Goal: Task Accomplishment & Management: Use online tool/utility

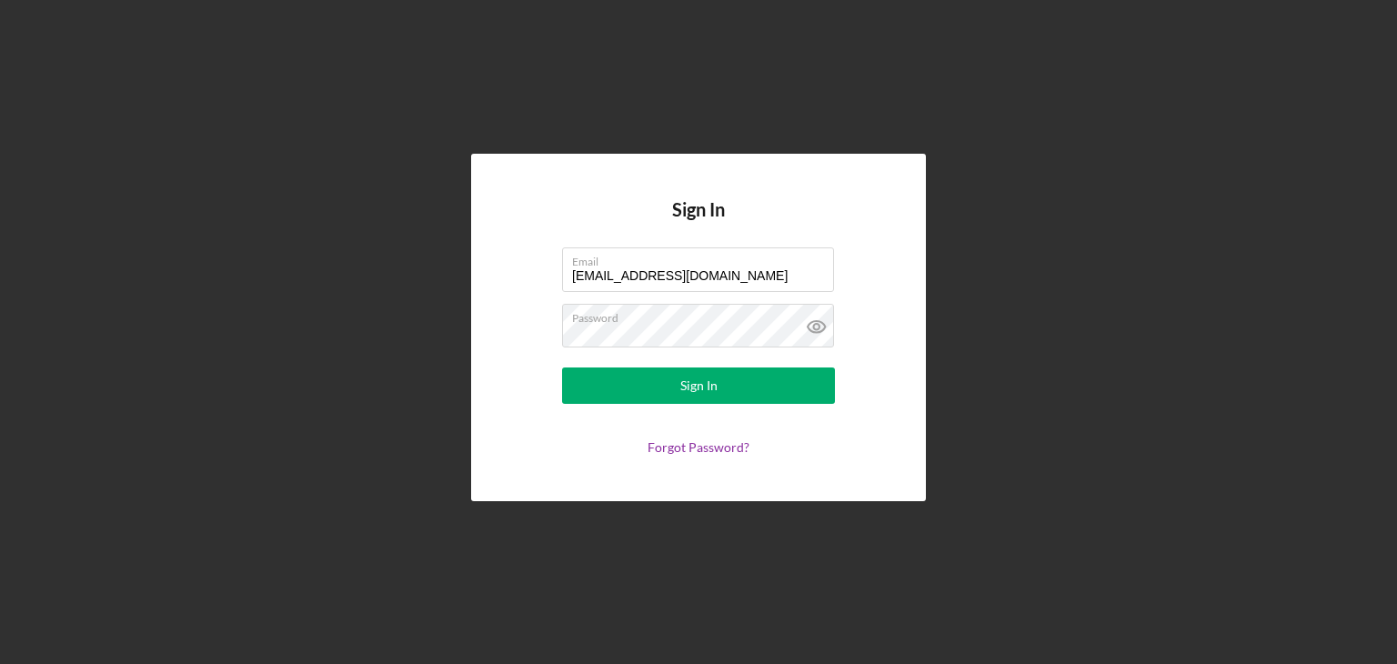
type input "[EMAIL_ADDRESS][DOMAIN_NAME]"
click at [892, 280] on div "Sign In Email [EMAIL_ADDRESS][DOMAIN_NAME] Password Sign In Forgot Password?" at bounding box center [698, 327] width 455 height 347
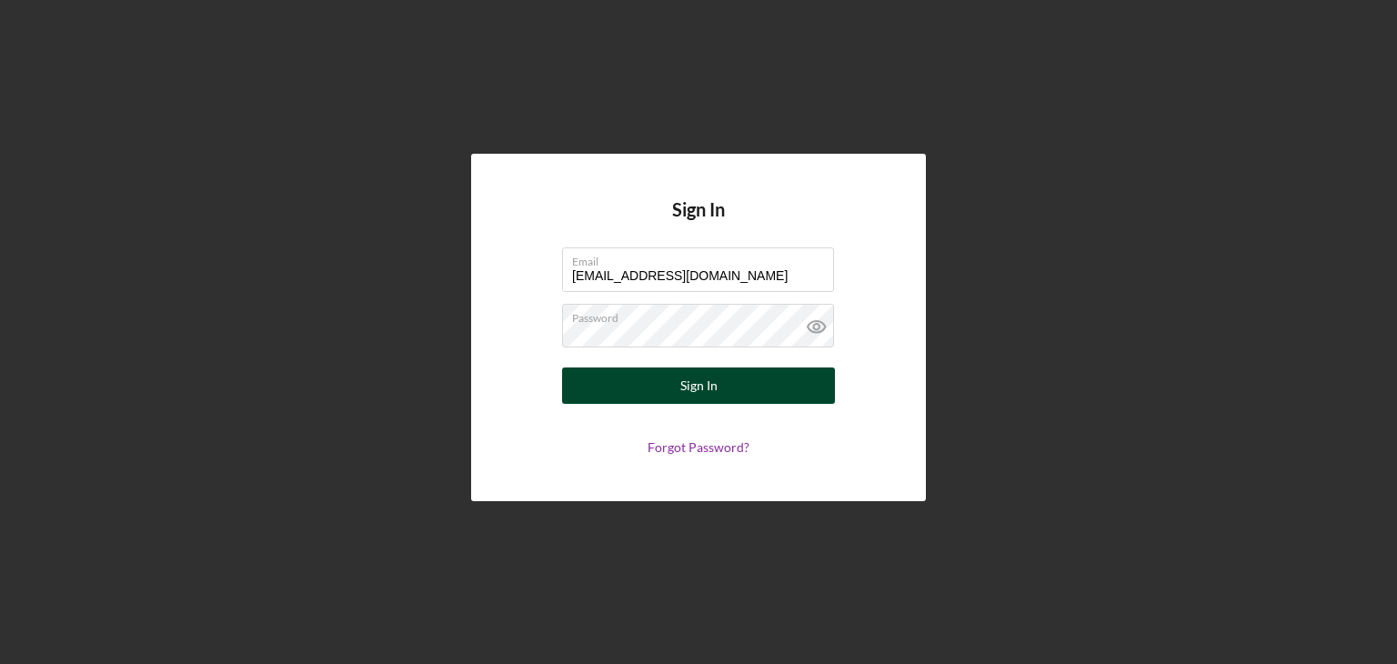
click at [755, 391] on button "Sign In" at bounding box center [698, 386] width 273 height 36
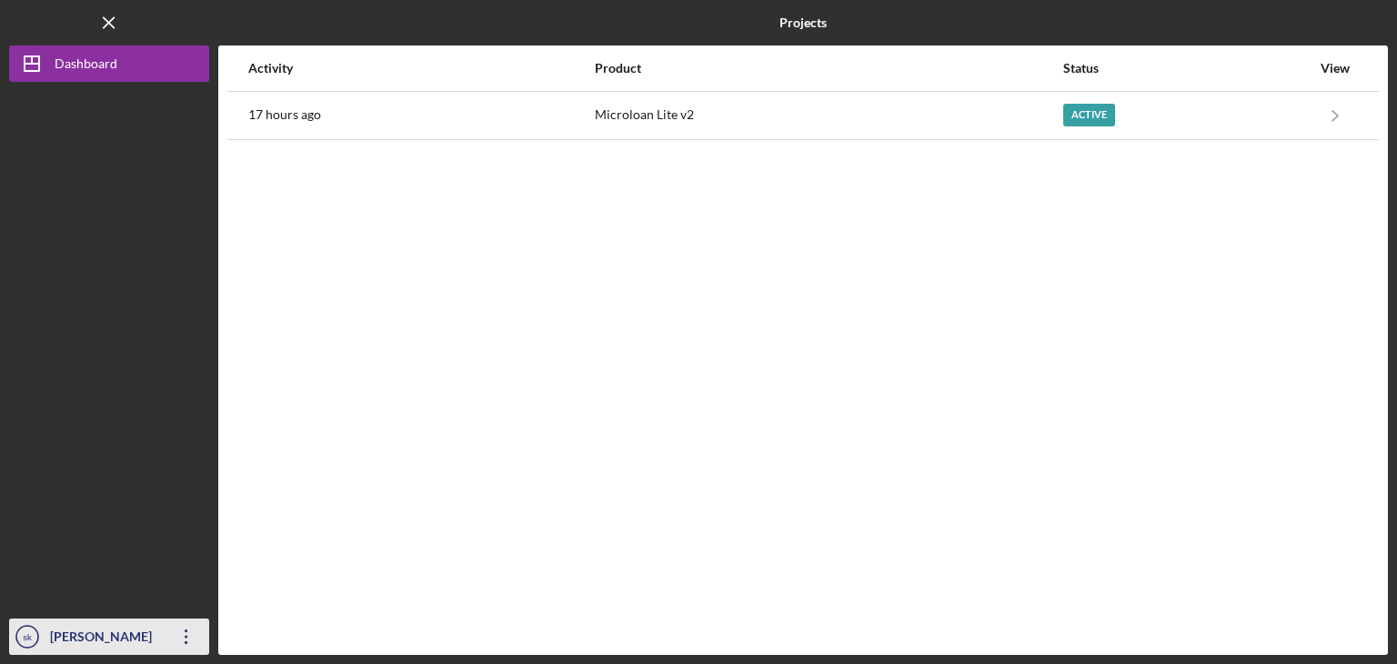
click at [193, 627] on icon "Icon/Overflow" at bounding box center [186, 636] width 45 height 45
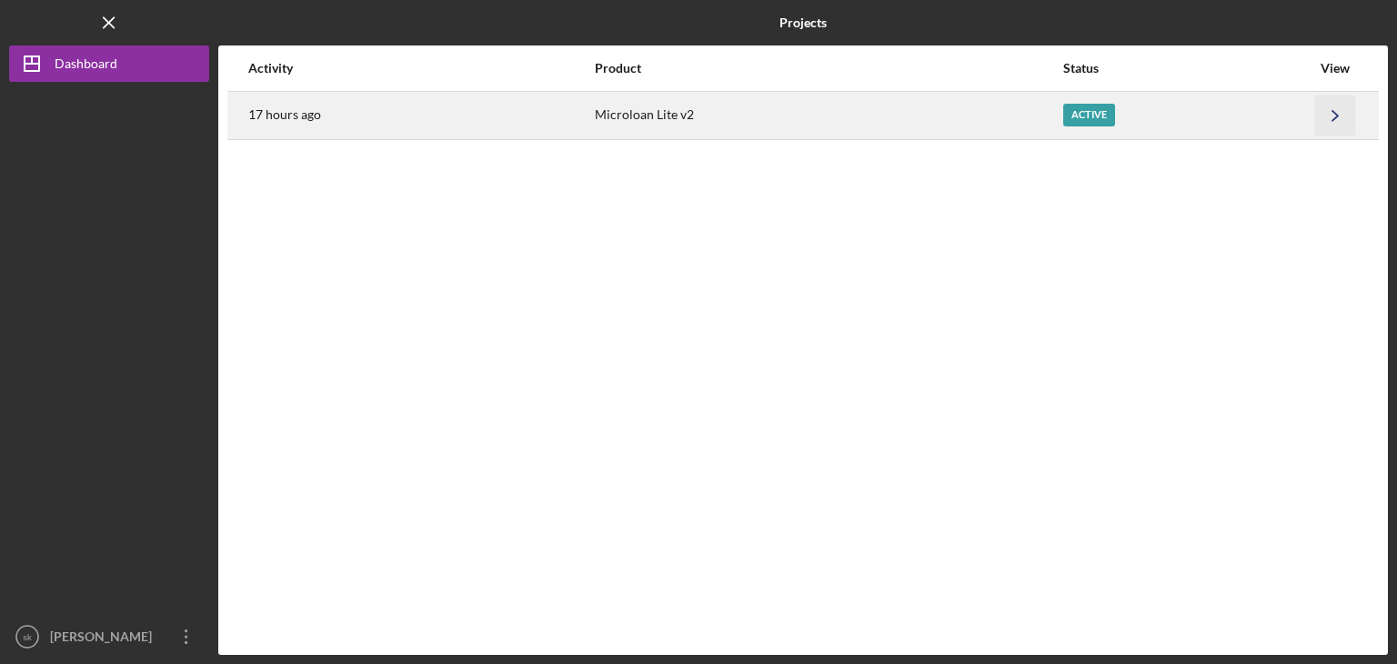
click at [1327, 111] on icon "Icon/Navigate" at bounding box center [1335, 115] width 41 height 41
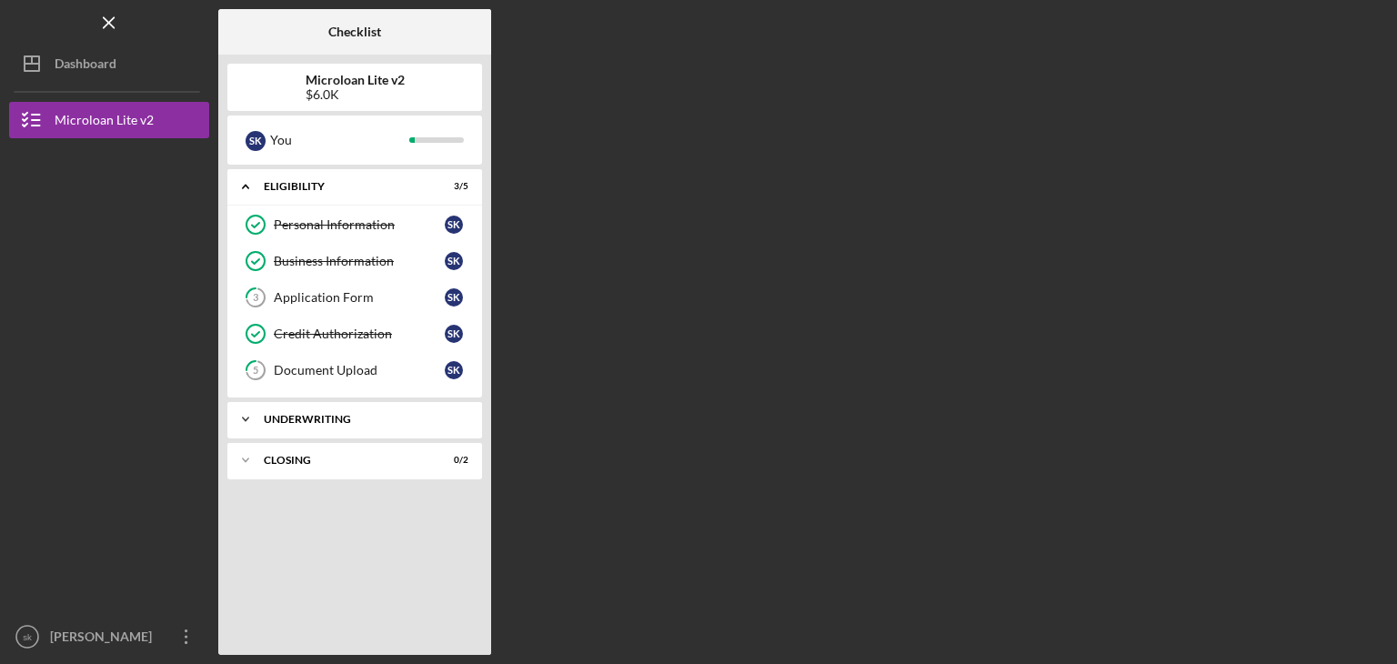
click at [378, 390] on div "Personal Information Personal Information s k Business Information Business Inf…" at bounding box center [354, 302] width 255 height 191
click at [321, 423] on div "Icon/Expander Underwriting 0 / 1" at bounding box center [354, 419] width 255 height 36
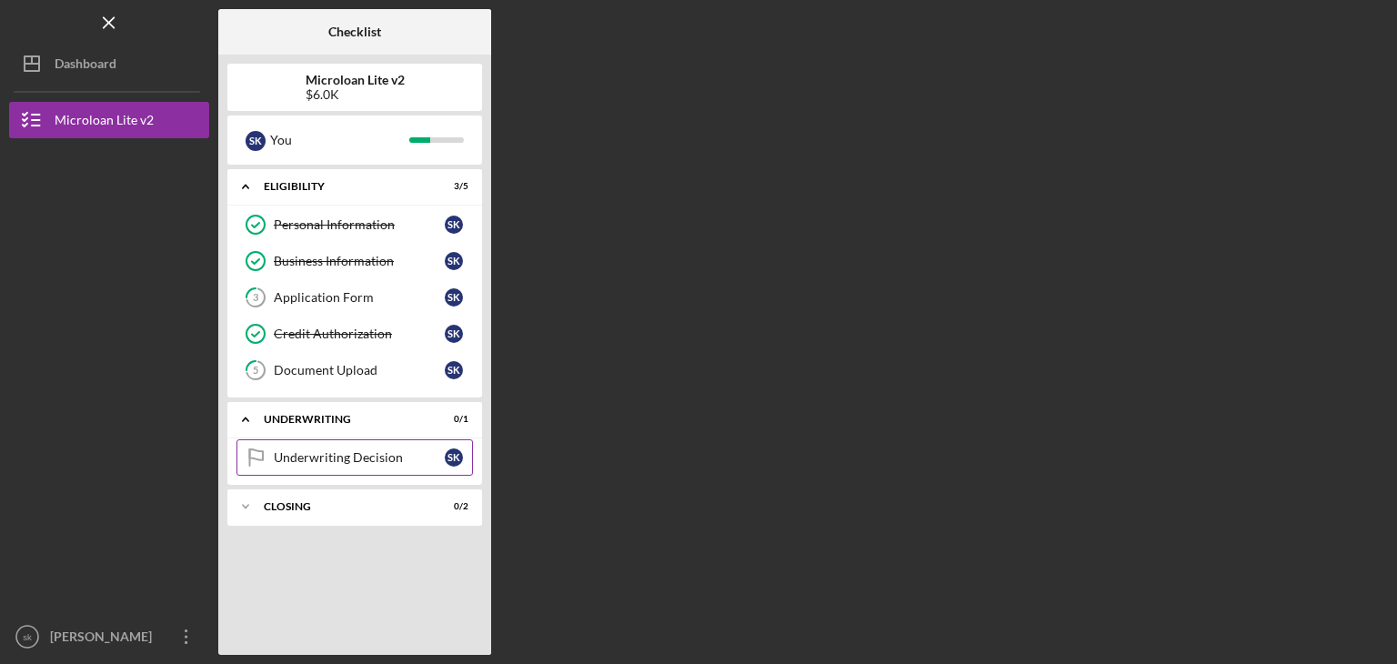
click at [347, 462] on div "Underwriting Decision" at bounding box center [359, 457] width 171 height 15
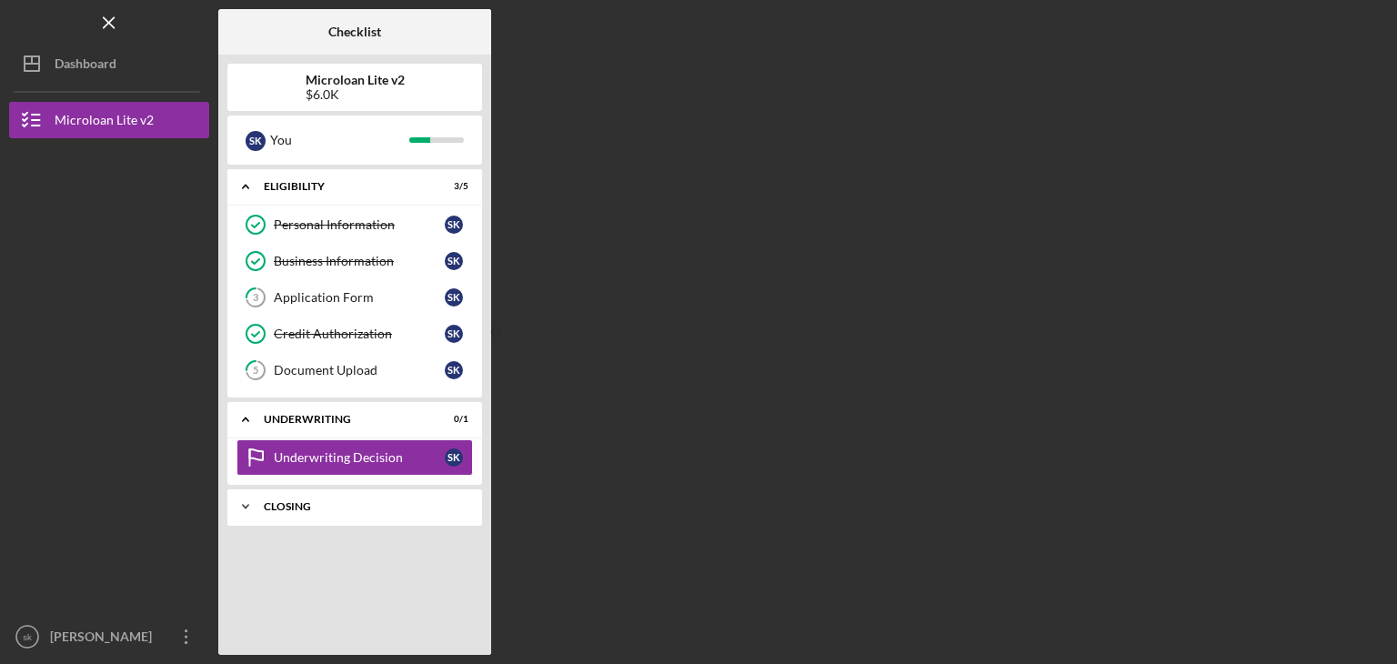
click at [284, 501] on div "Closing" at bounding box center [362, 506] width 196 height 11
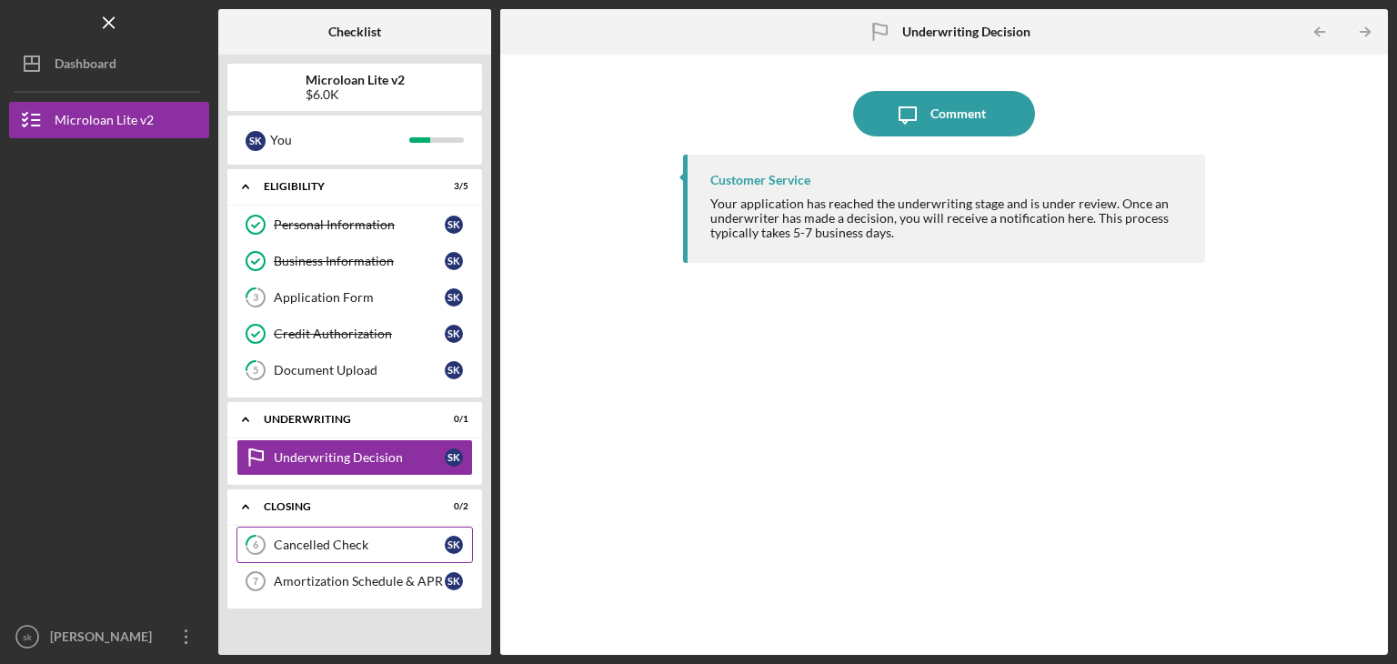
click at [328, 532] on link "6 Cancelled Check s k" at bounding box center [355, 545] width 237 height 36
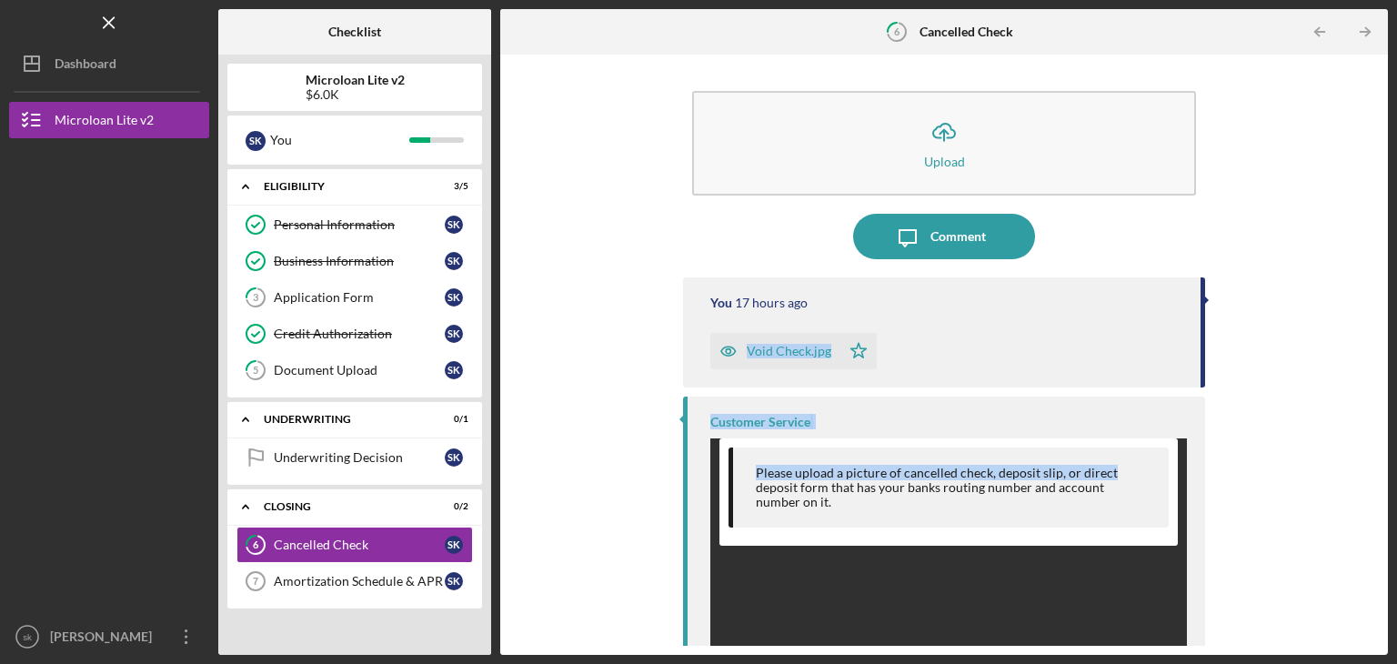
drag, startPoint x: 1373, startPoint y: 292, endPoint x: 1365, endPoint y: 469, distance: 177.6
click at [1365, 469] on div "Icon/Upload Upload Icon/Message Comment You 17 hours ago Void Check.jpg Icon/St…" at bounding box center [944, 355] width 870 height 582
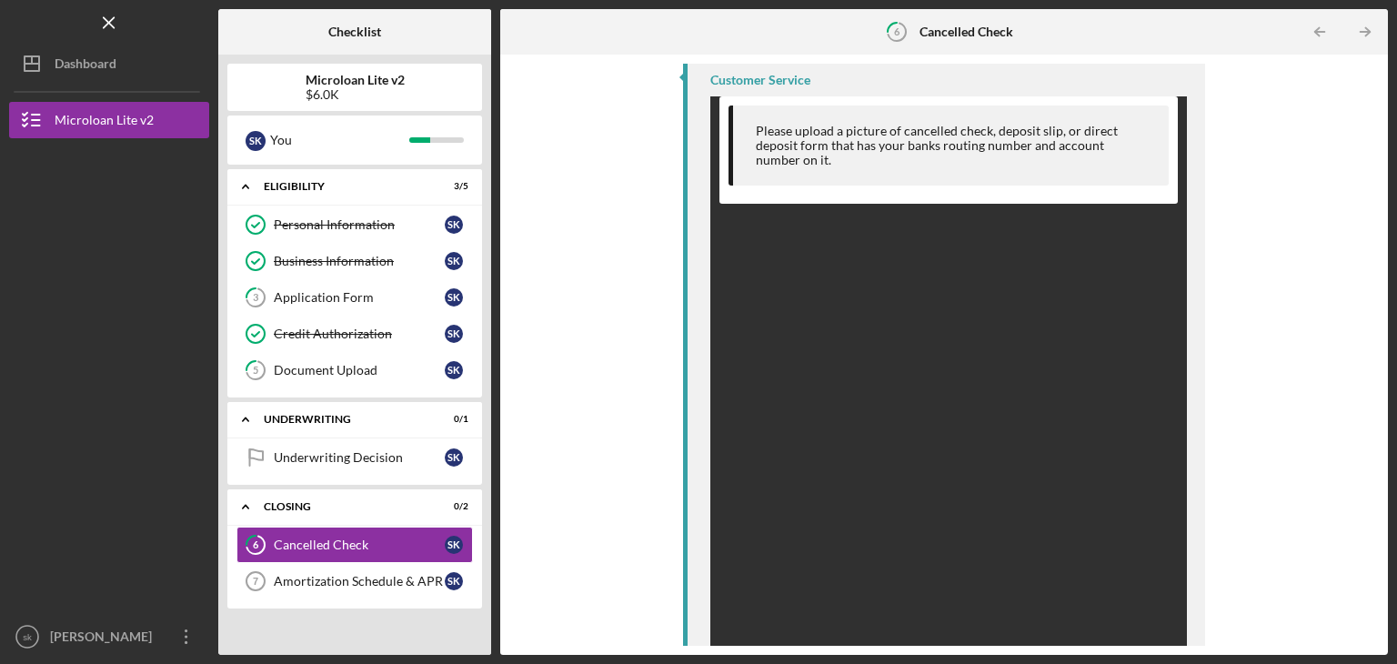
scroll to position [462, 0]
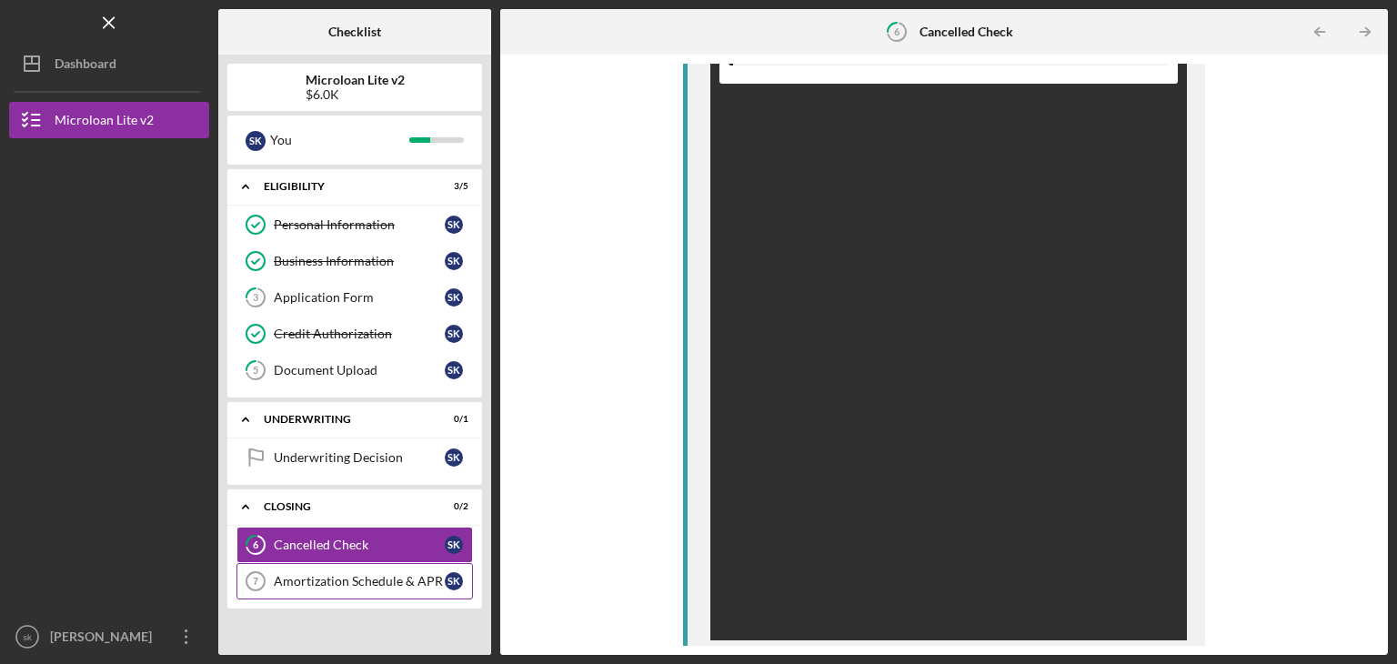
click at [389, 568] on link "Amortization Schedule & [DATE] Amortization [PERSON_NAME] & APR s k" at bounding box center [355, 581] width 237 height 36
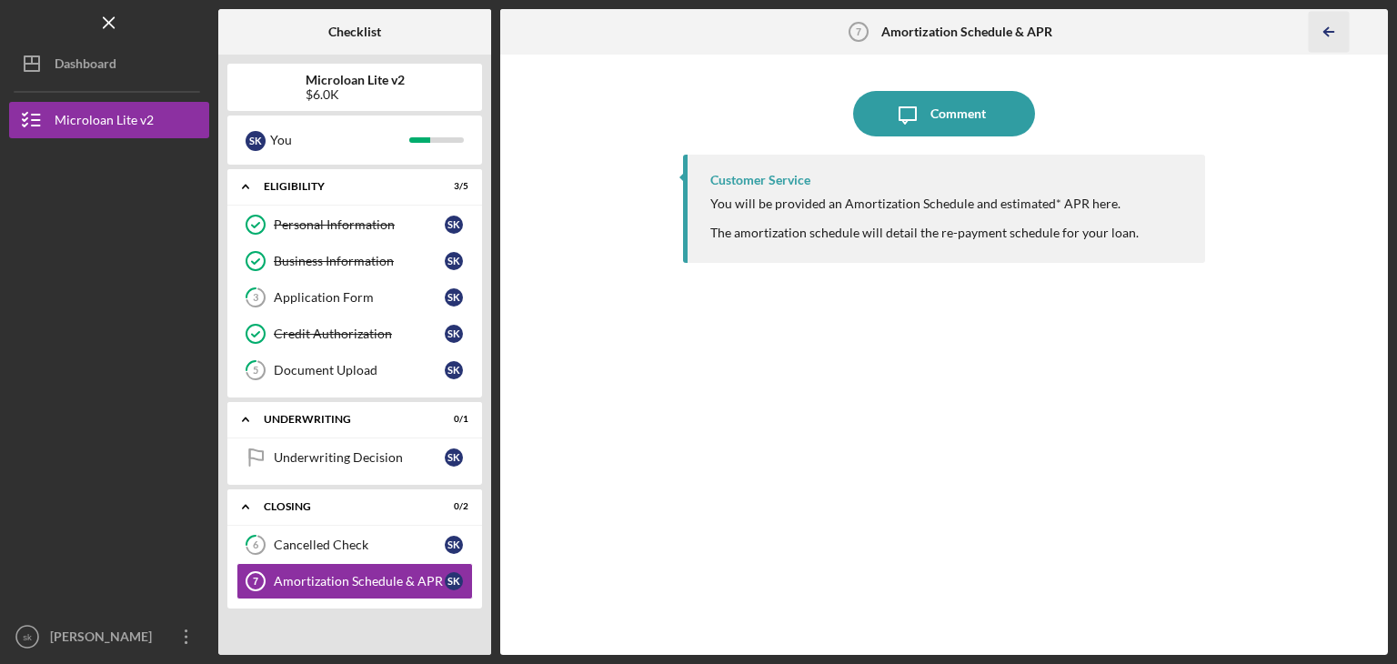
click at [1338, 30] on icon "Icon/Table Pagination Arrow" at bounding box center [1328, 32] width 41 height 41
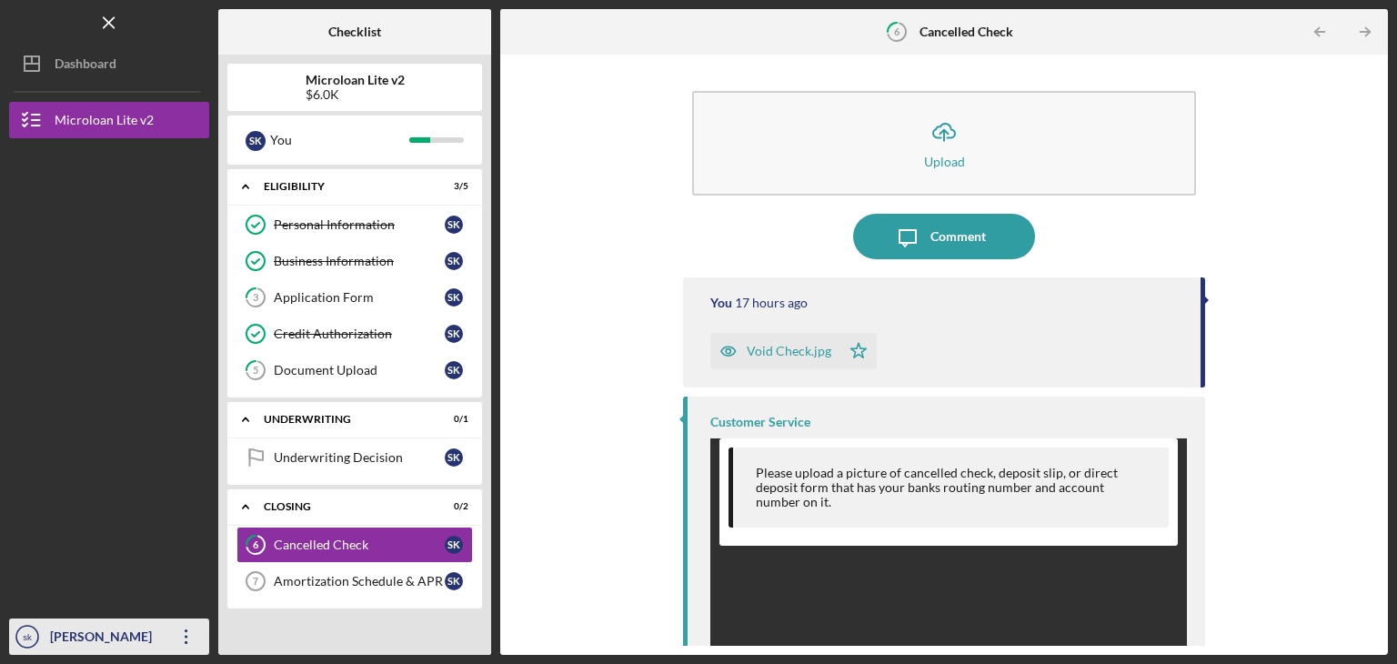
click at [187, 640] on icon "Icon/Overflow" at bounding box center [186, 636] width 45 height 45
